Goal: Information Seeking & Learning: Learn about a topic

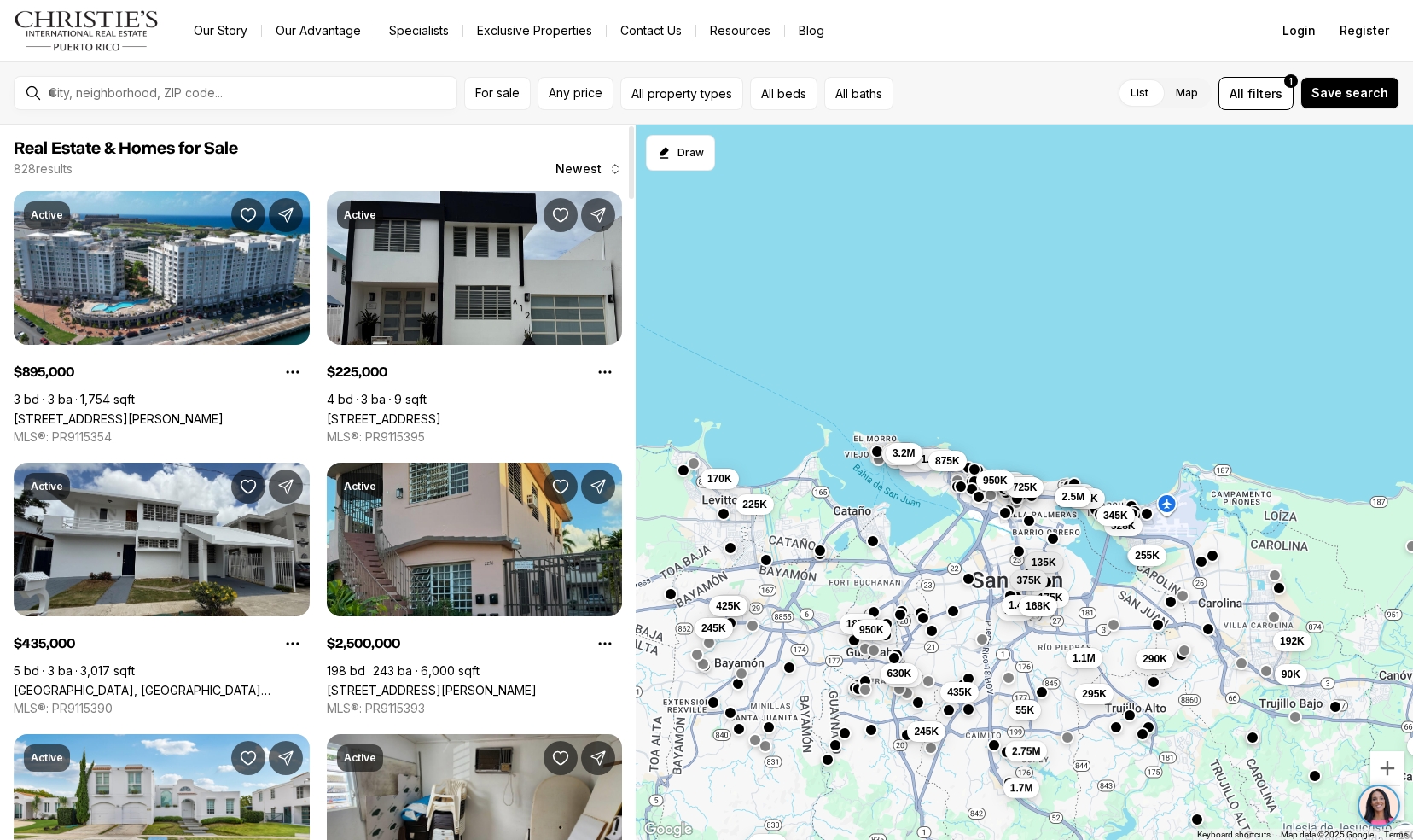
click at [378, 683] on link "2256 CACIQUE, SAN JUAN PR, 00913" at bounding box center [431, 690] width 210 height 15
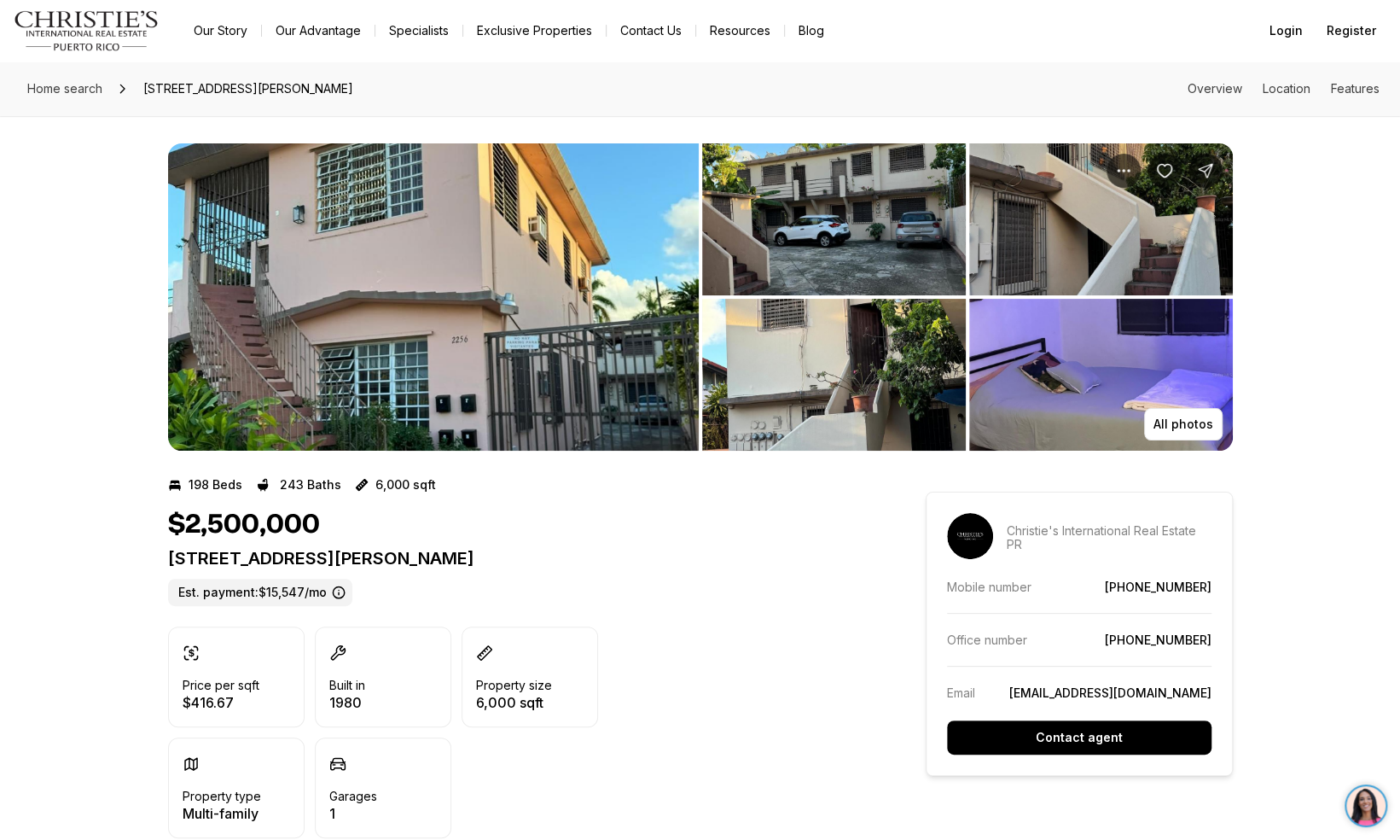
click at [480, 381] on img "View image gallery" at bounding box center [433, 297] width 530 height 307
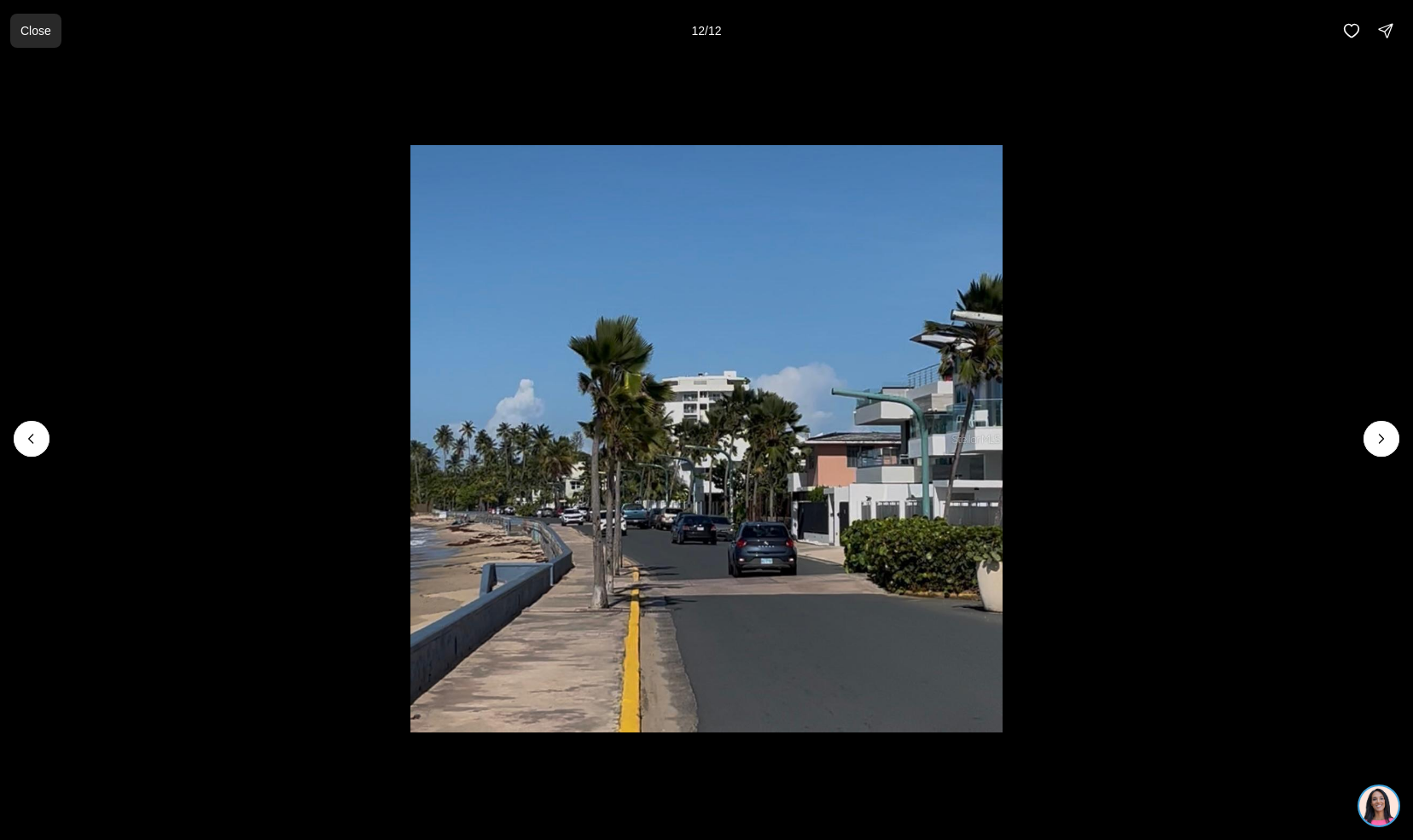
click at [37, 32] on p "Close" at bounding box center [36, 30] width 30 height 14
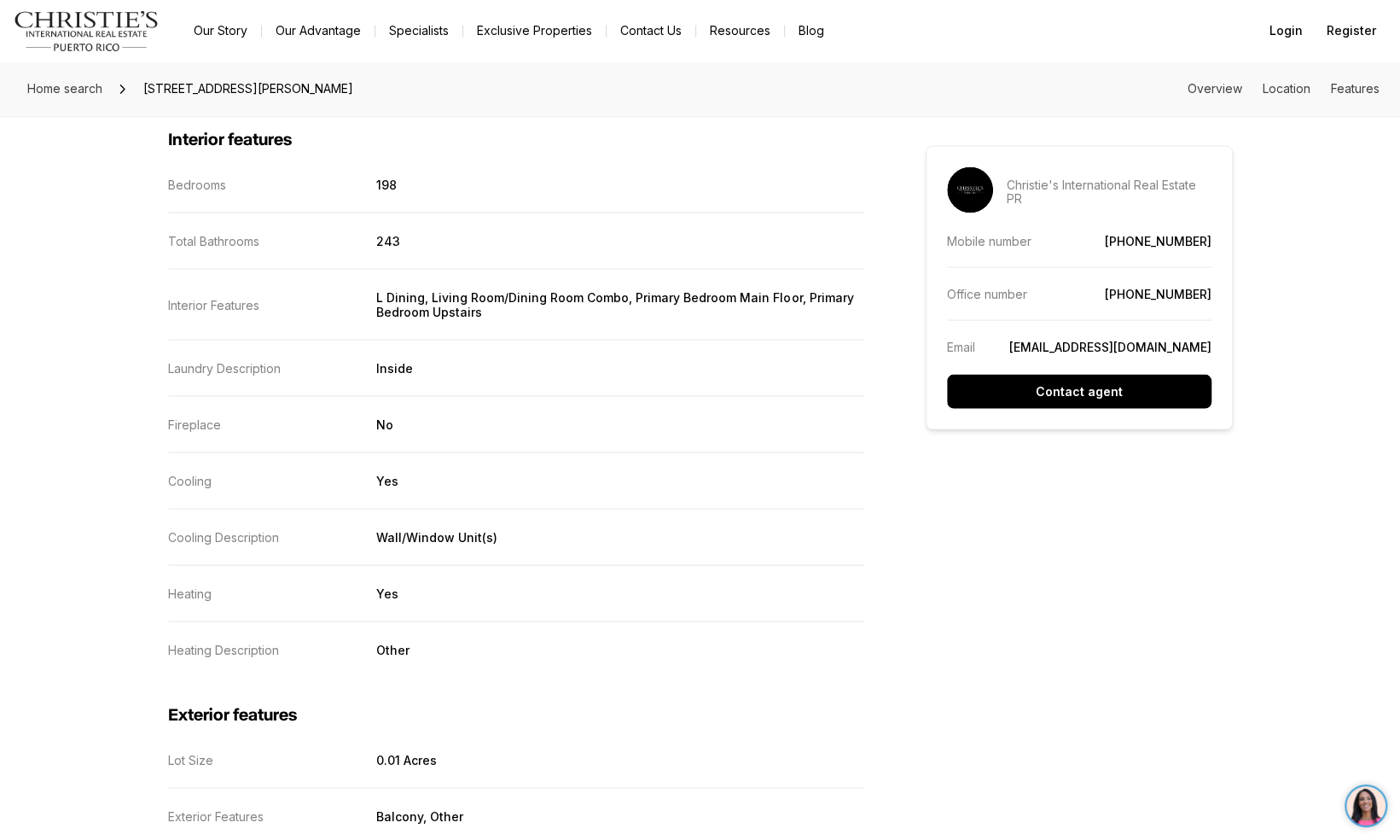
click at [87, 213] on div "Home search 2256 CACIQUE, SAN JUAN PR, 00913 Overview Location Features All pho…" at bounding box center [700, 122] width 1400 height 4052
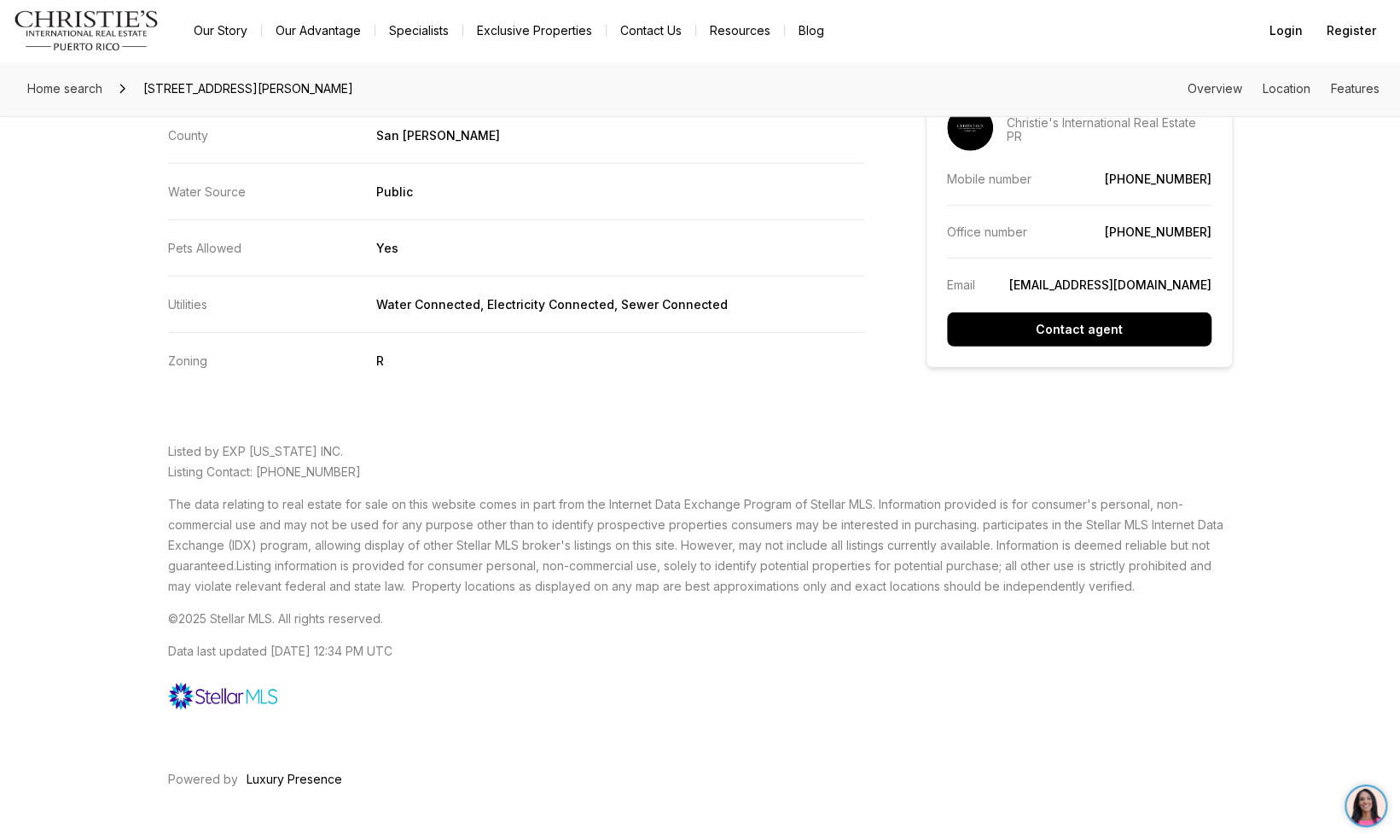
scroll to position [3263, 0]
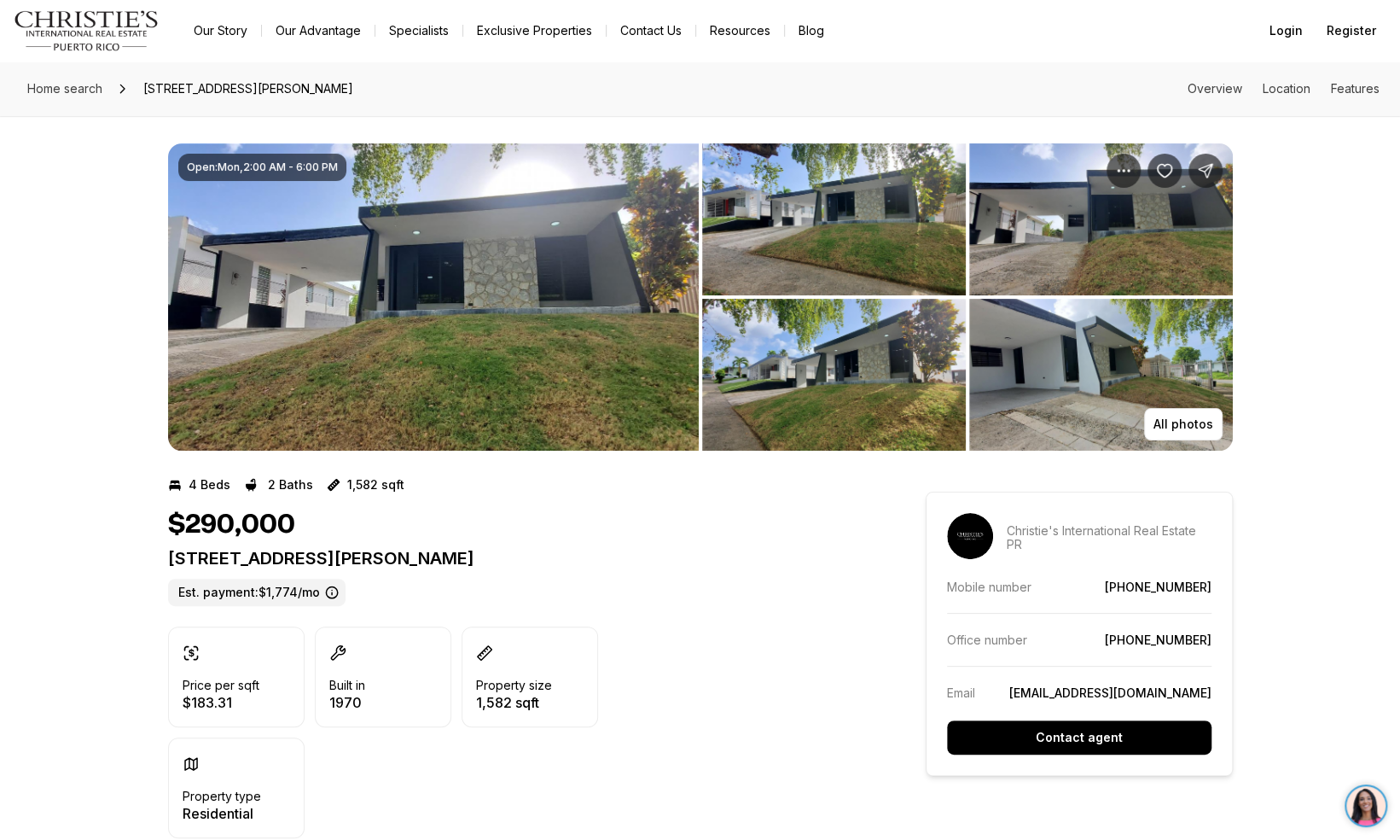
click at [477, 307] on img "View image gallery" at bounding box center [433, 297] width 530 height 307
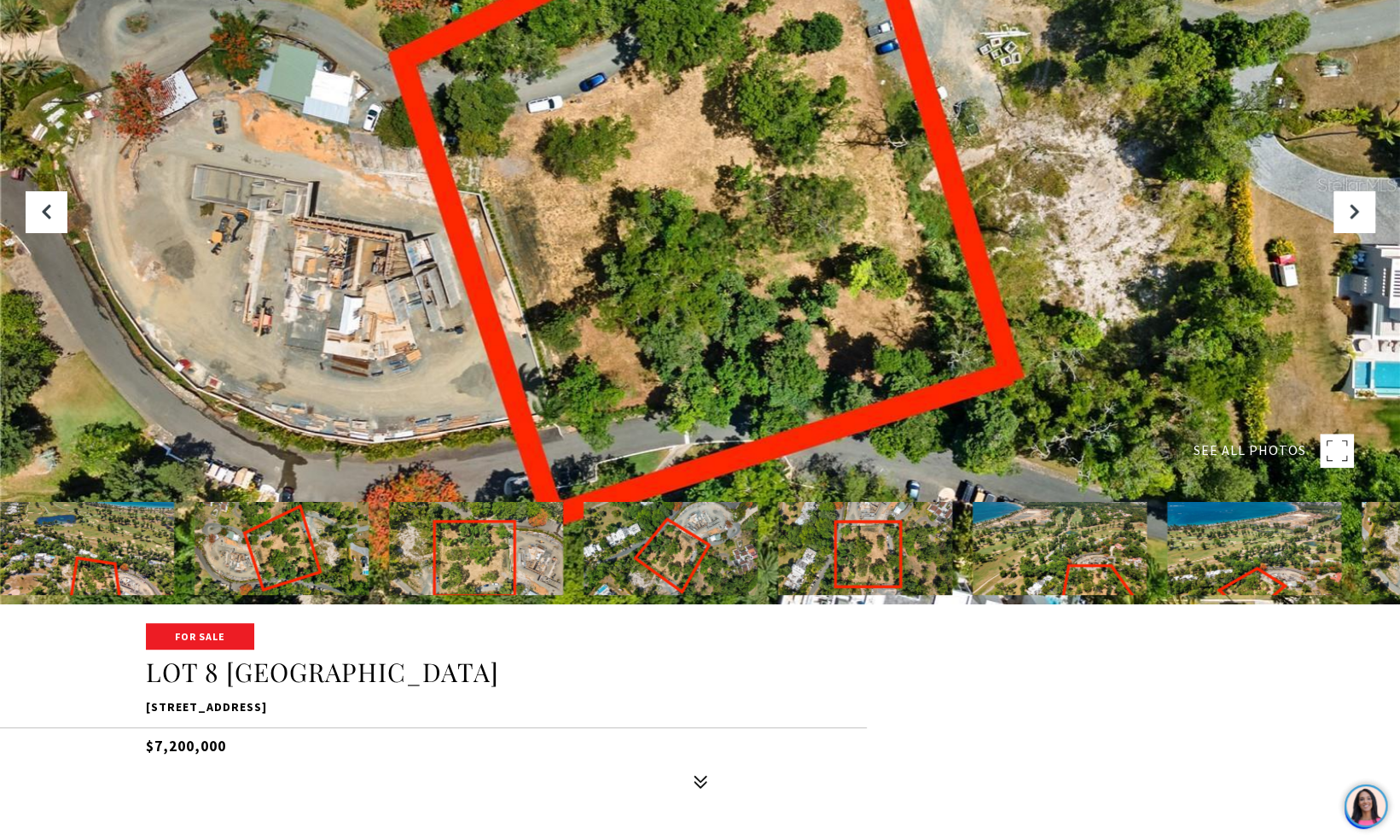
scroll to position [236, 0]
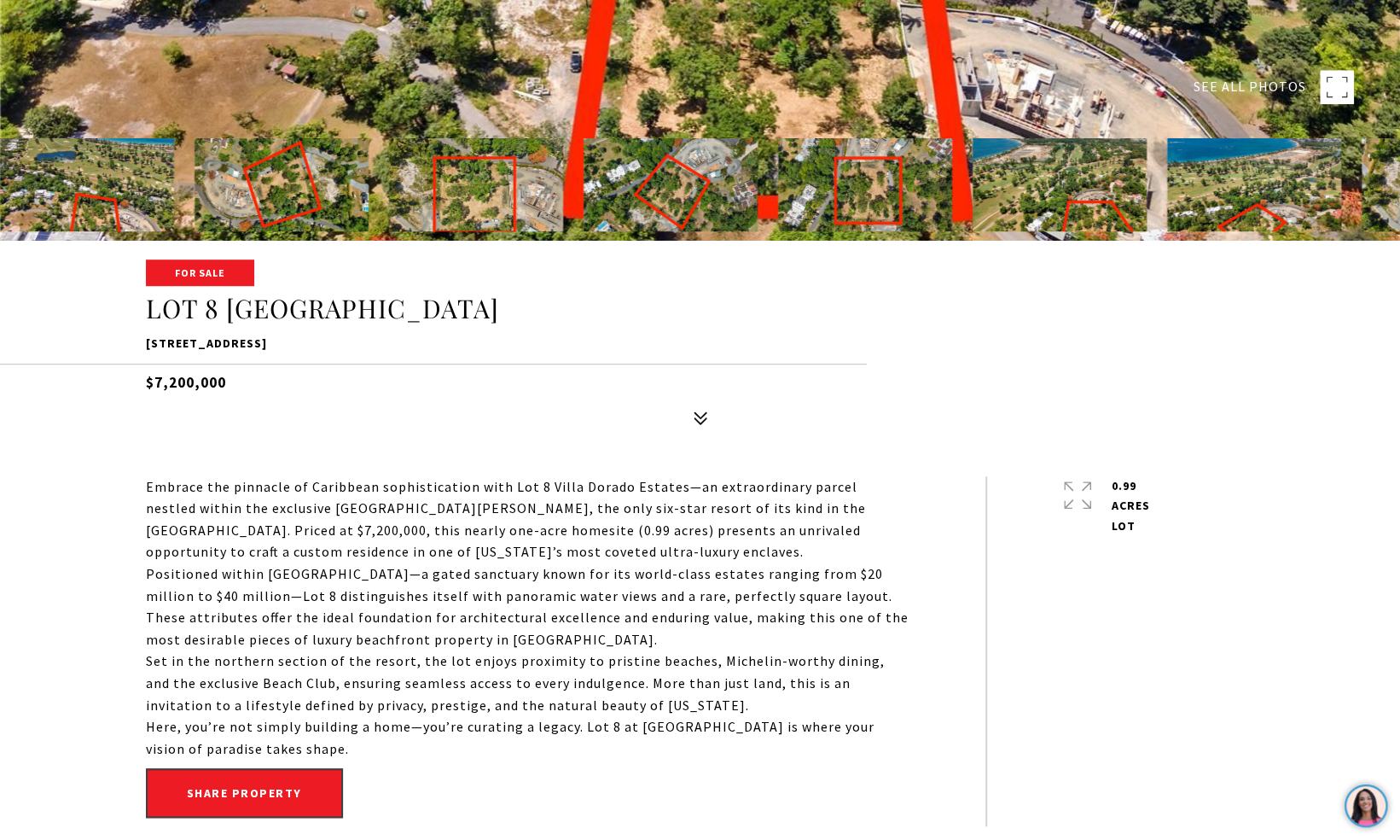
scroll to position [594, 0]
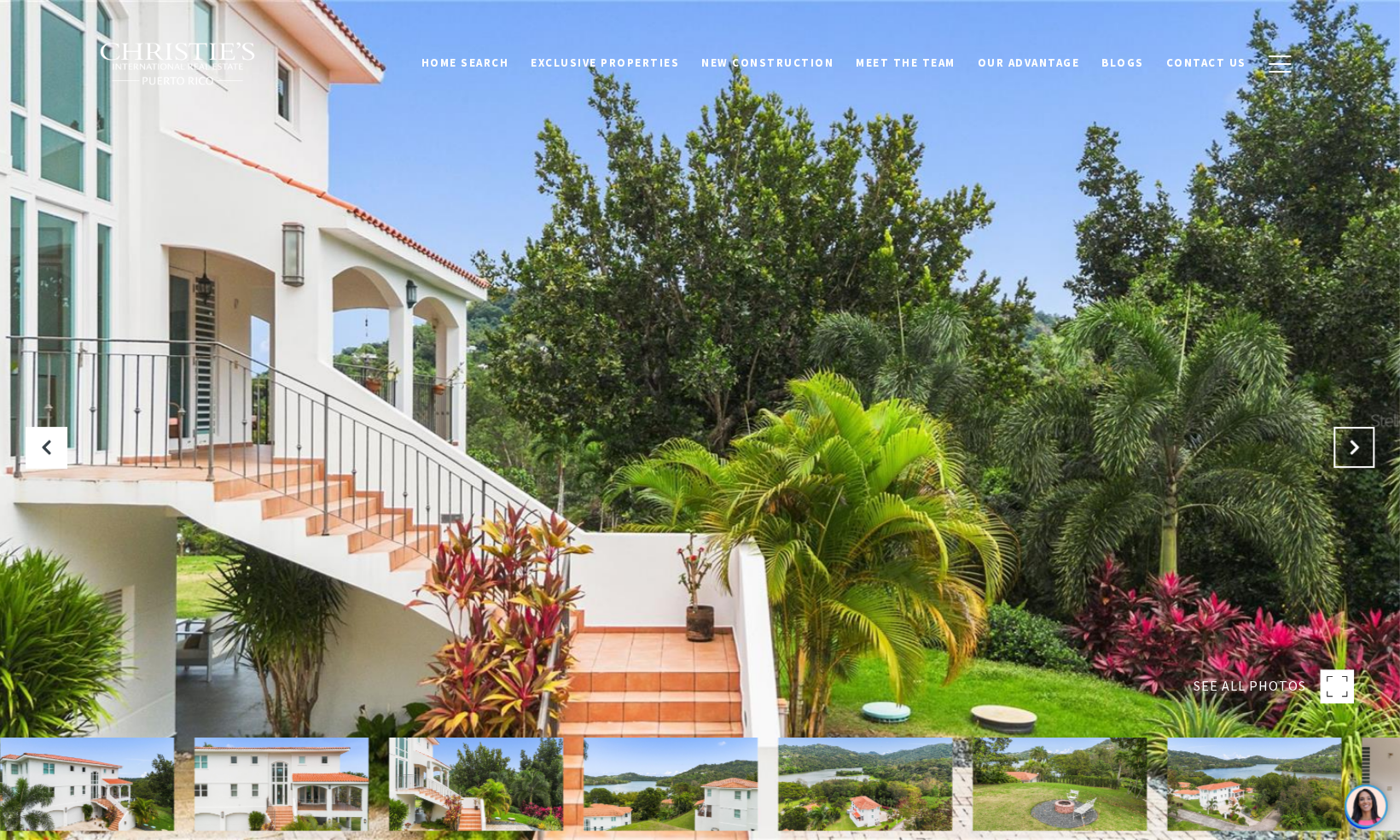
click at [1349, 445] on icon "Next Slide" at bounding box center [1354, 447] width 17 height 17
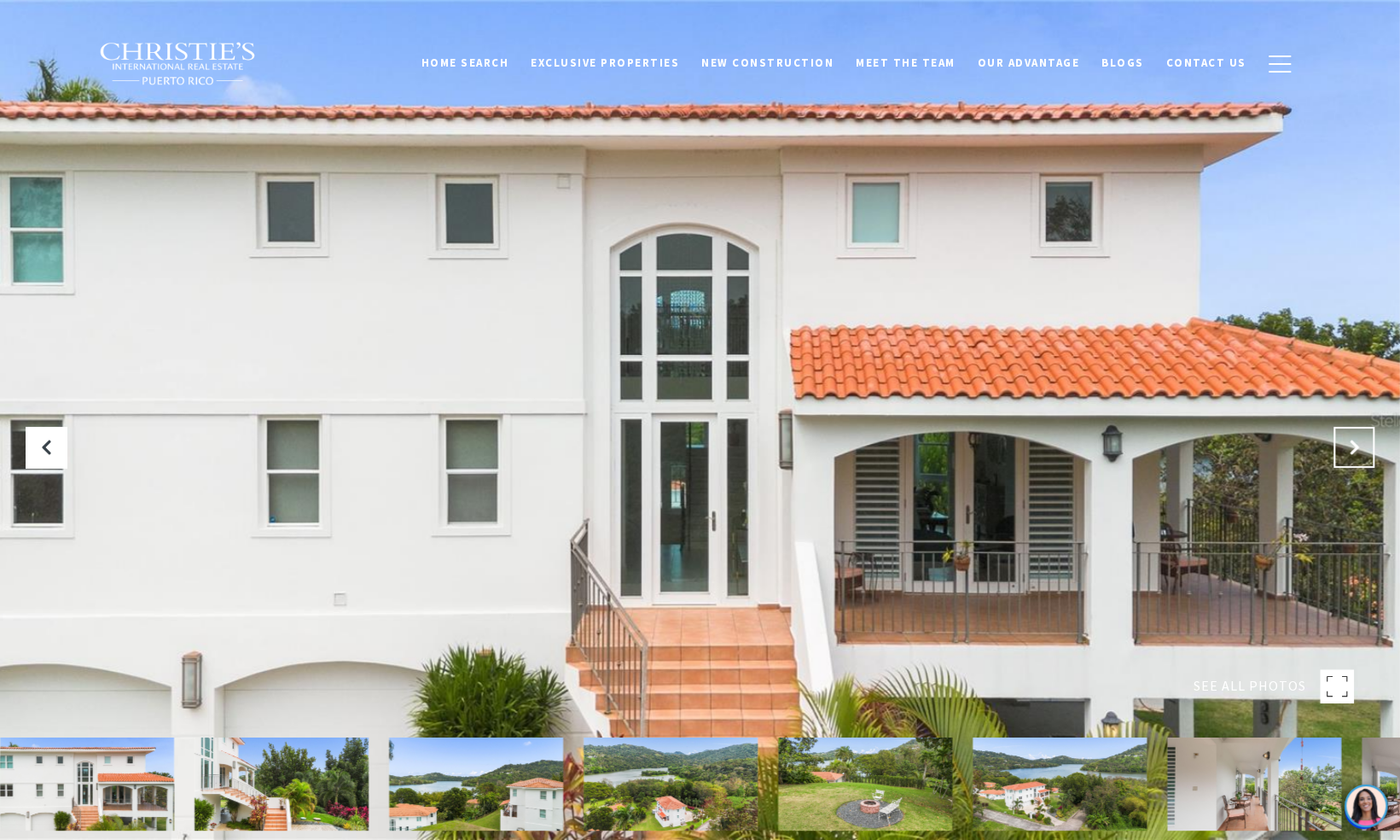
click at [1349, 445] on icon "Next Slide" at bounding box center [1354, 447] width 17 height 17
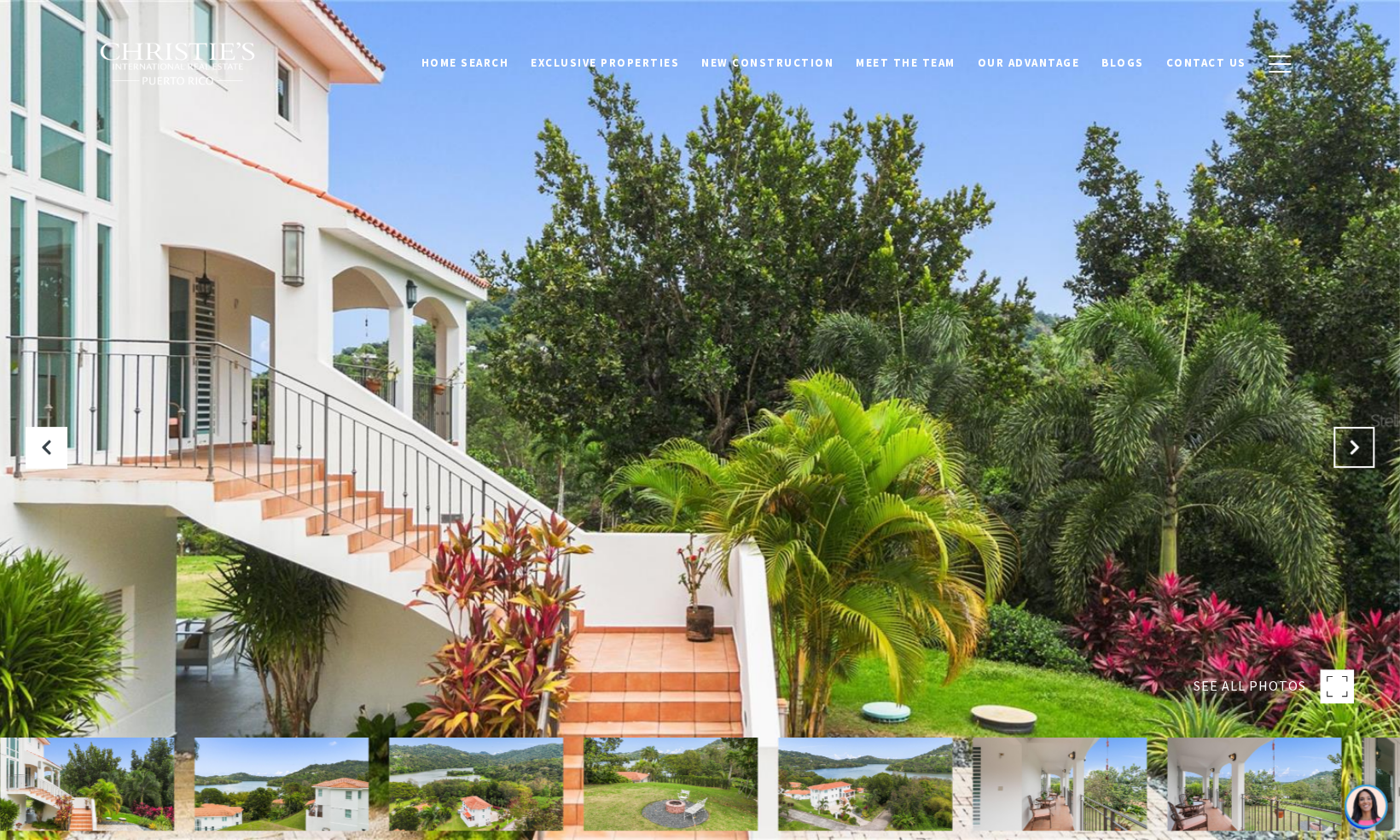
click at [1349, 445] on icon "Next Slide" at bounding box center [1354, 447] width 17 height 17
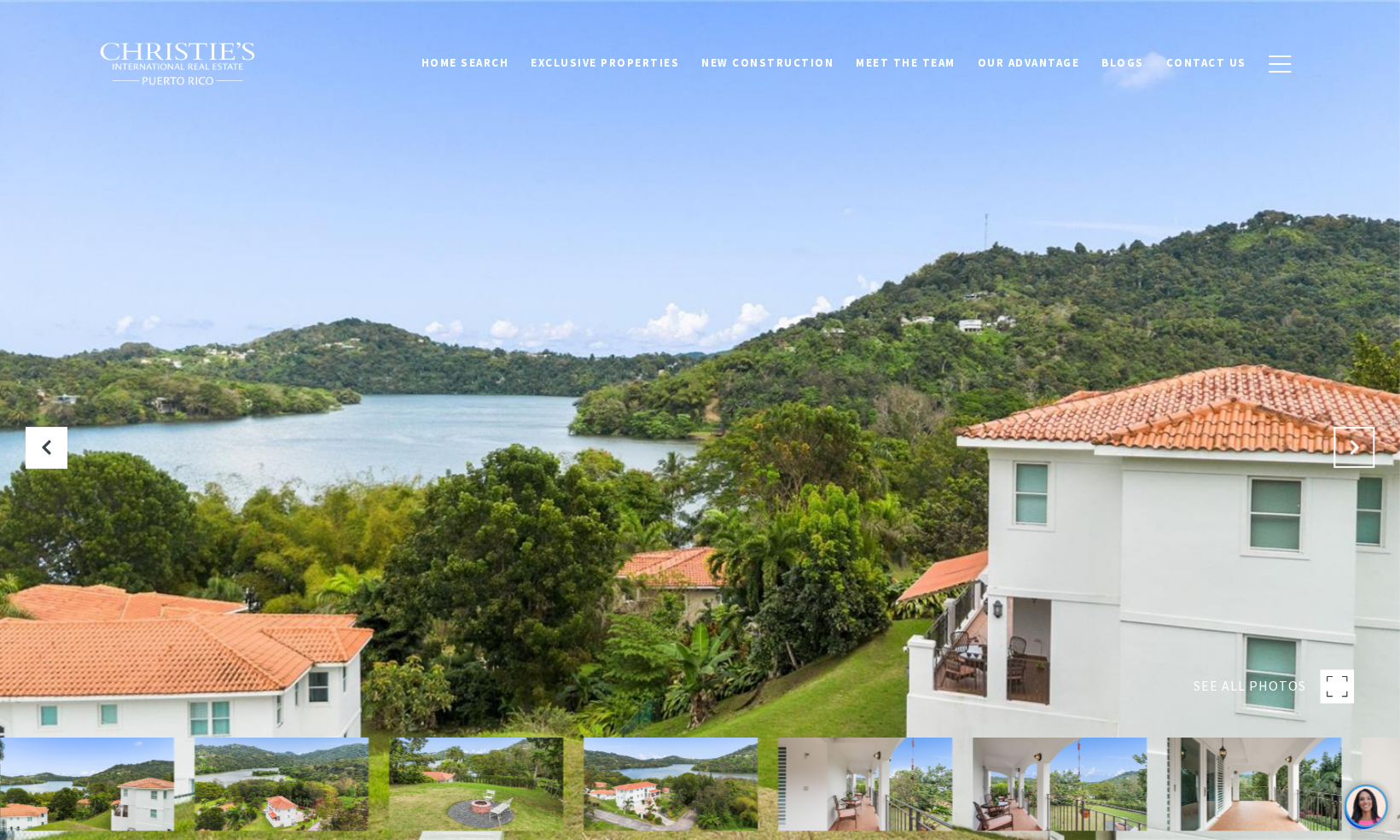
click at [1349, 445] on icon "Next Slide" at bounding box center [1354, 447] width 17 height 17
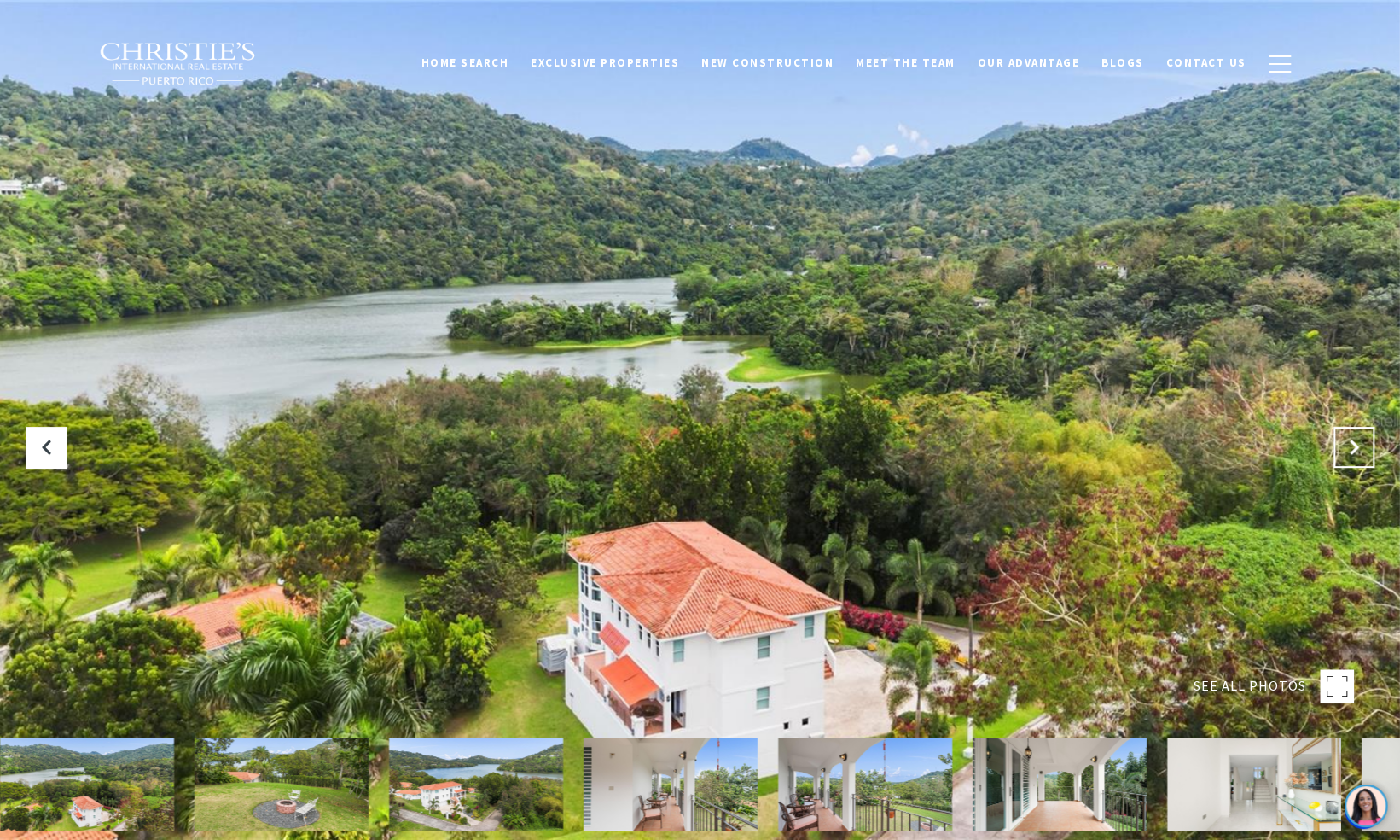
click at [1349, 445] on icon "Next Slide" at bounding box center [1354, 447] width 17 height 17
